Goal: Task Accomplishment & Management: Use online tool/utility

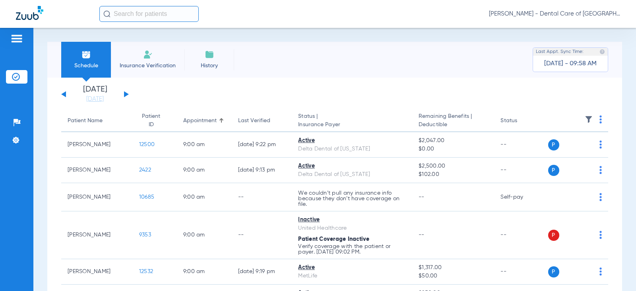
click at [124, 97] on button at bounding box center [126, 94] width 5 height 6
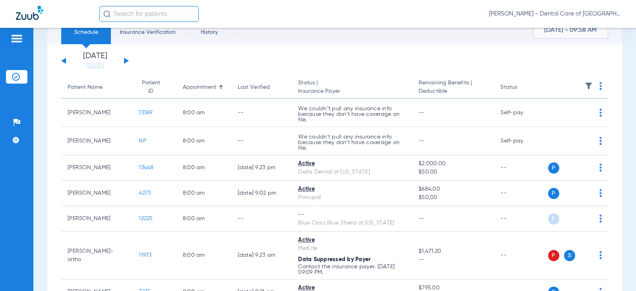
scroll to position [119, 0]
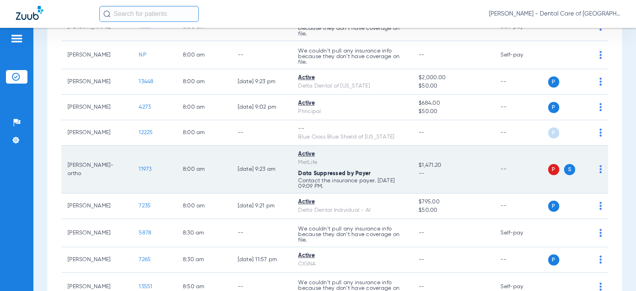
click at [549, 167] on span "P" at bounding box center [554, 169] width 11 height 11
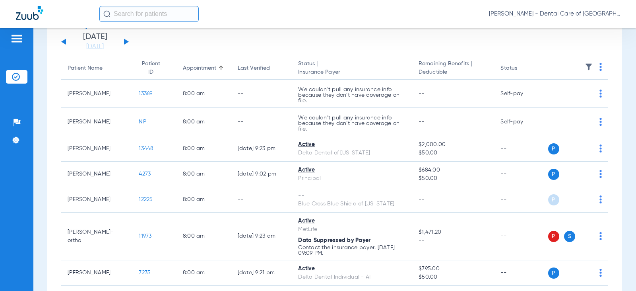
scroll to position [0, 0]
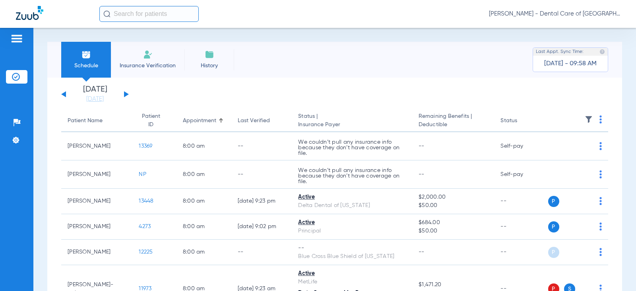
click at [154, 58] on li "Insurance Verification" at bounding box center [148, 60] width 74 height 36
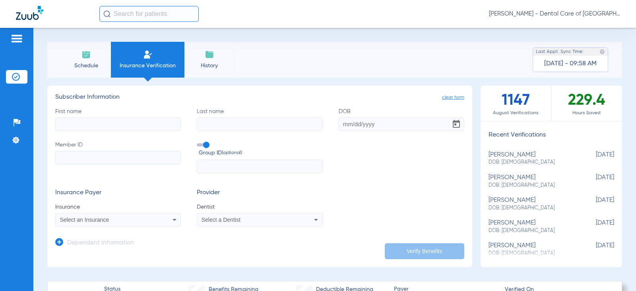
click at [154, 124] on input "First name" at bounding box center [118, 124] width 126 height 14
click at [132, 218] on div "Select an Insurance" at bounding box center [106, 220] width 93 height 6
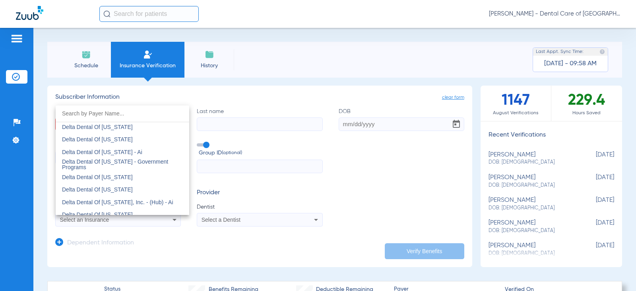
scroll to position [1710, 0]
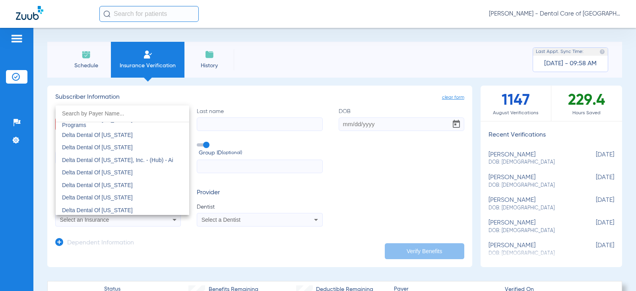
click at [299, 195] on div at bounding box center [318, 145] width 636 height 291
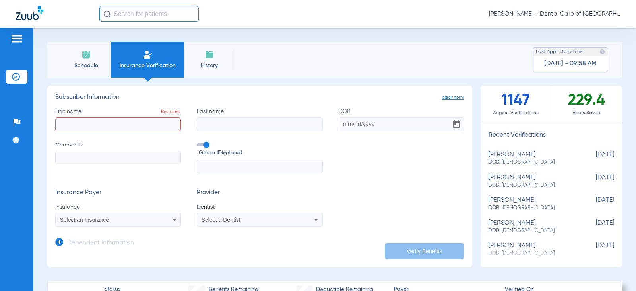
click at [202, 58] on li "History" at bounding box center [210, 60] width 50 height 36
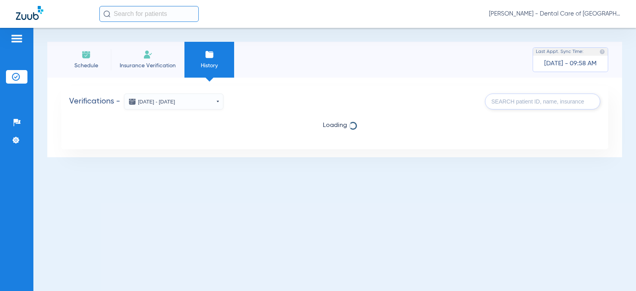
click at [13, 39] on img at bounding box center [16, 39] width 13 height 10
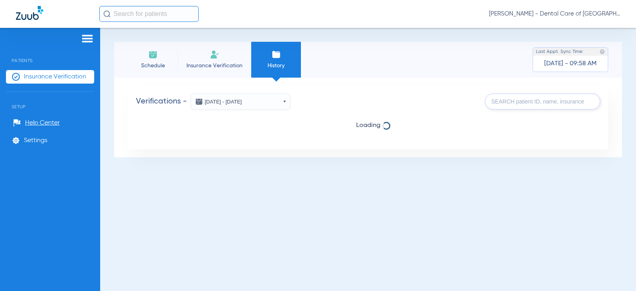
click at [283, 54] on li "History" at bounding box center [276, 60] width 50 height 36
click at [151, 57] on img at bounding box center [153, 55] width 10 height 10
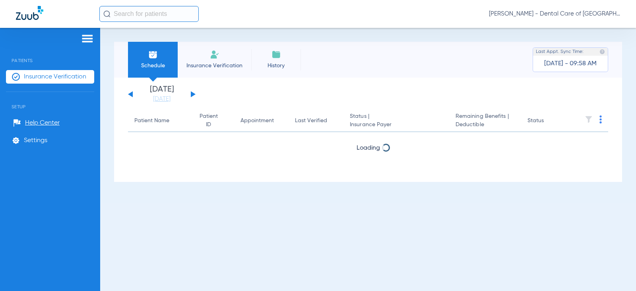
click at [190, 94] on div "[DATE] [DATE] [DATE] [DATE] [DATE] [DATE] [DATE] [DATE] [DATE] [DATE] [DATE] [D…" at bounding box center [162, 95] width 68 height 18
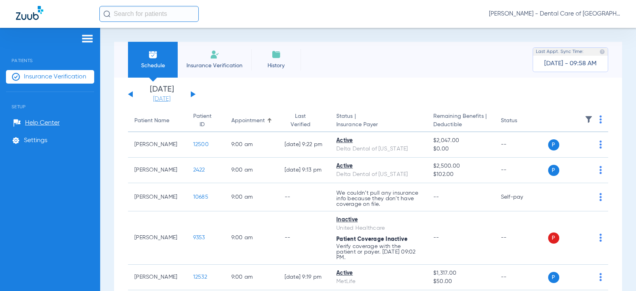
click at [159, 97] on link "[DATE]" at bounding box center [162, 99] width 48 height 8
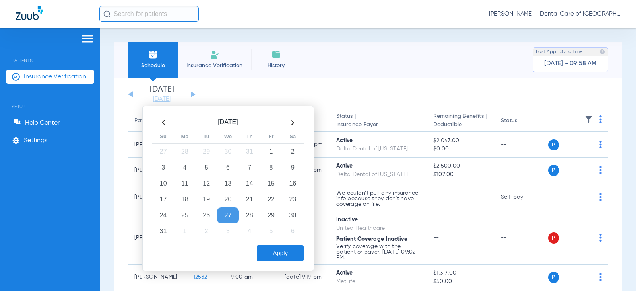
click at [293, 121] on th at bounding box center [292, 122] width 21 height 13
click at [202, 152] on td "2" at bounding box center [206, 152] width 21 height 16
click at [276, 258] on button "Apply" at bounding box center [280, 253] width 47 height 16
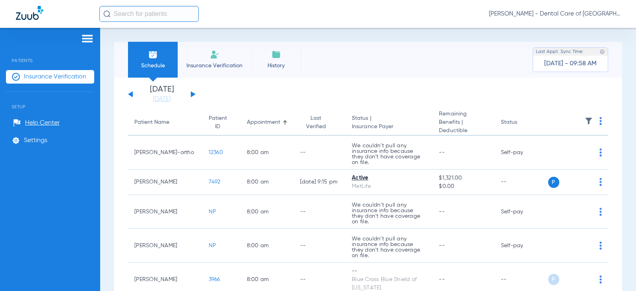
click at [141, 56] on li "Schedule" at bounding box center [153, 60] width 50 height 36
click at [162, 97] on link "[DATE]" at bounding box center [162, 99] width 48 height 8
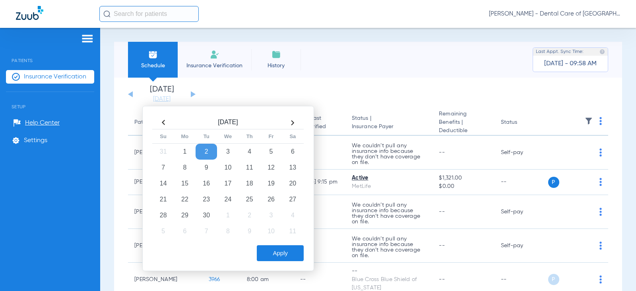
click at [167, 124] on th at bounding box center [163, 122] width 21 height 13
click at [226, 208] on td "27" at bounding box center [227, 215] width 21 height 16
click at [282, 257] on button "Apply" at bounding box center [280, 253] width 47 height 16
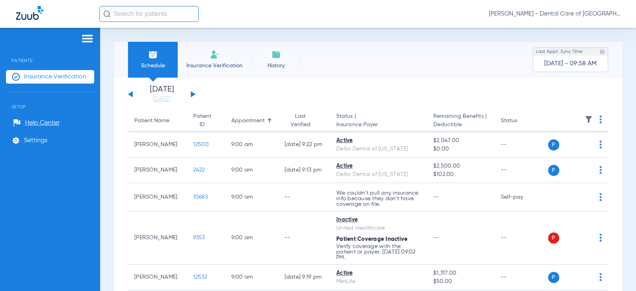
click at [86, 38] on img at bounding box center [87, 39] width 13 height 10
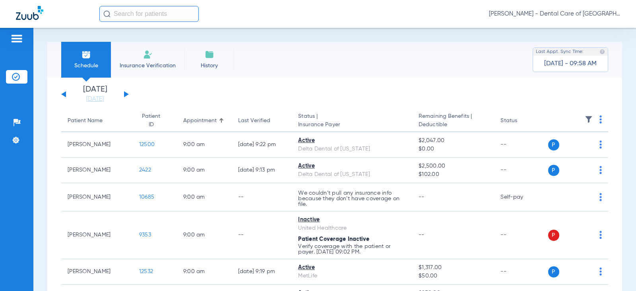
click at [585, 116] on img at bounding box center [589, 119] width 8 height 8
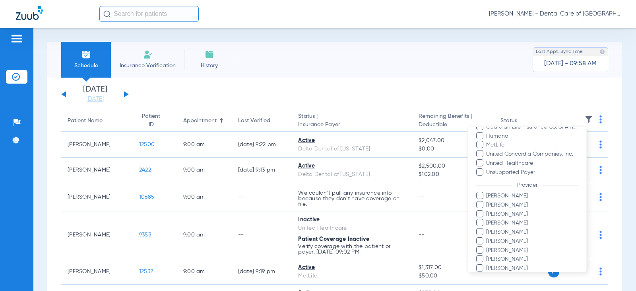
scroll to position [272, 0]
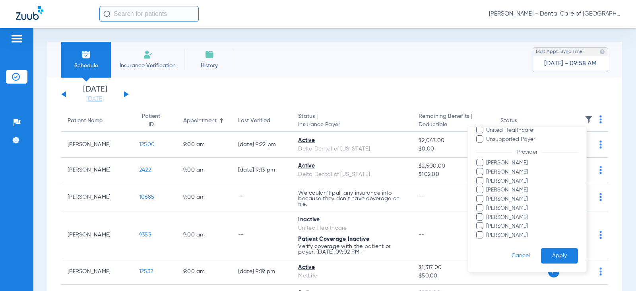
click at [504, 250] on button "Cancel" at bounding box center [521, 256] width 41 height 16
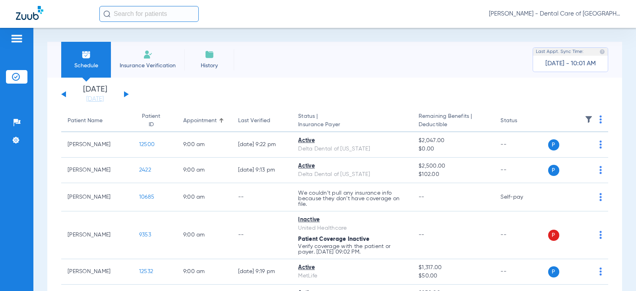
click at [152, 56] on img at bounding box center [148, 55] width 10 height 10
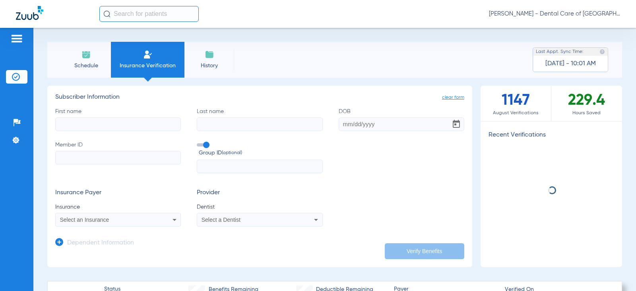
click at [313, 225] on mat-select "Select a Dentist" at bounding box center [260, 220] width 126 height 14
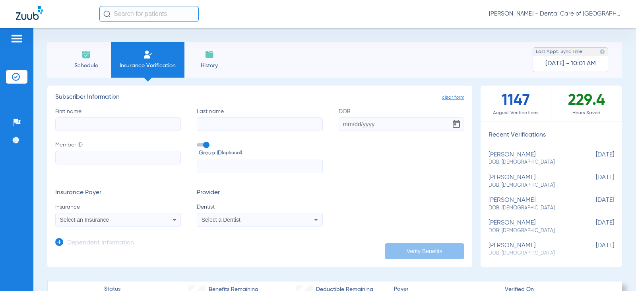
click at [312, 215] on icon at bounding box center [316, 220] width 10 height 10
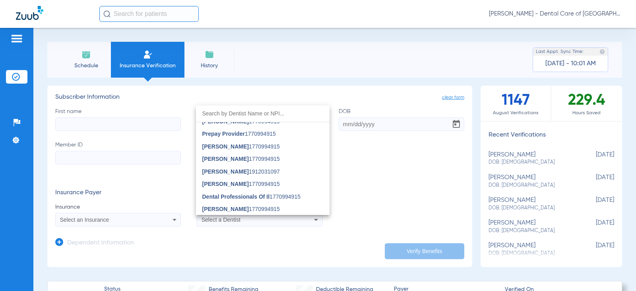
scroll to position [318, 0]
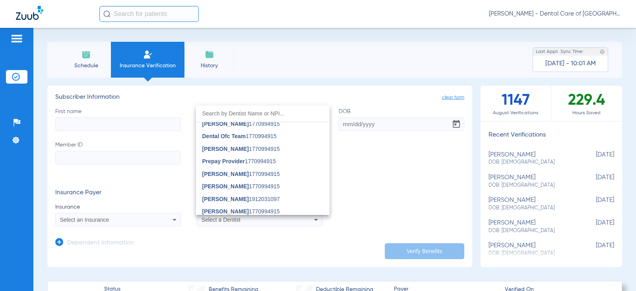
click at [339, 182] on div at bounding box center [318, 145] width 636 height 291
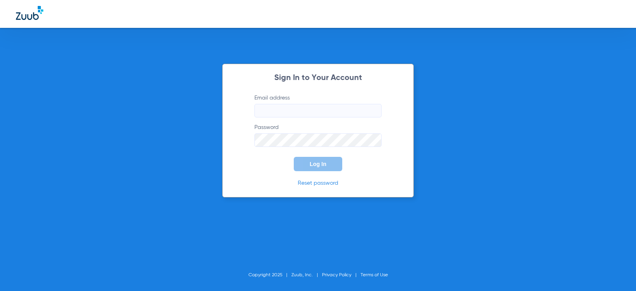
type input "[EMAIL_ADDRESS][DOMAIN_NAME]"
